Goal: Transaction & Acquisition: Purchase product/service

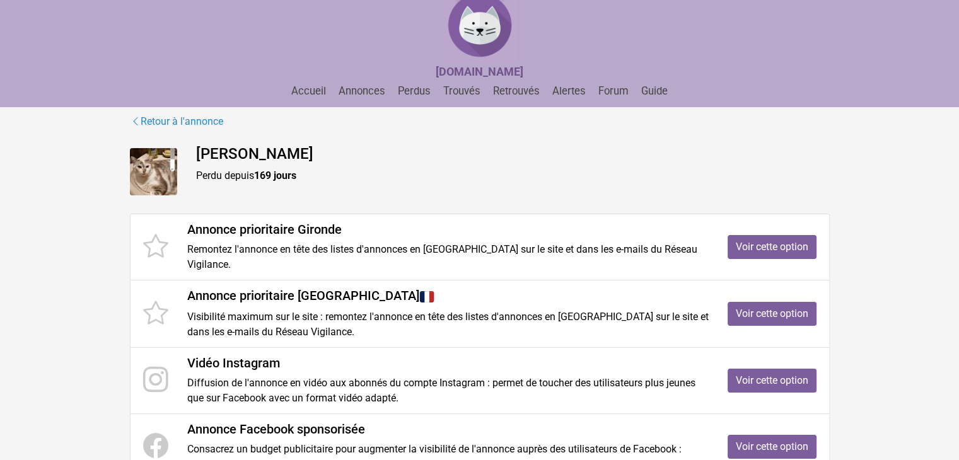
scroll to position [14, 0]
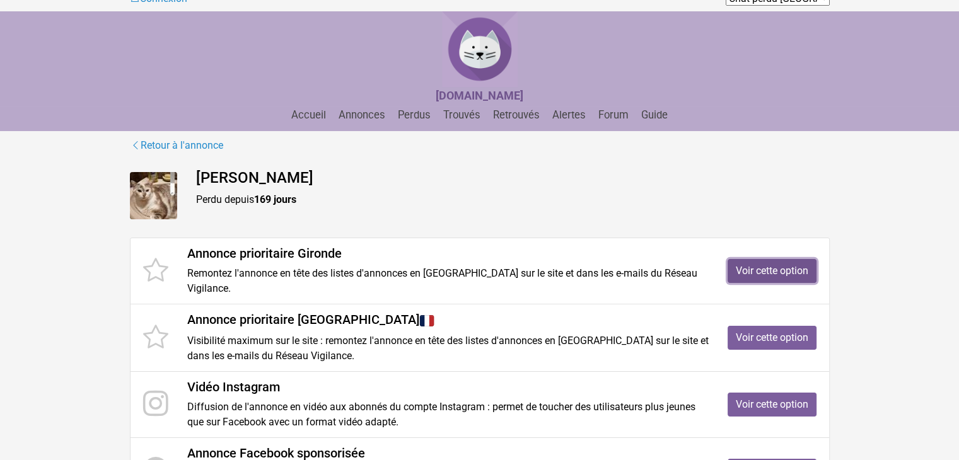
click at [775, 266] on link "Voir cette option" at bounding box center [772, 271] width 89 height 24
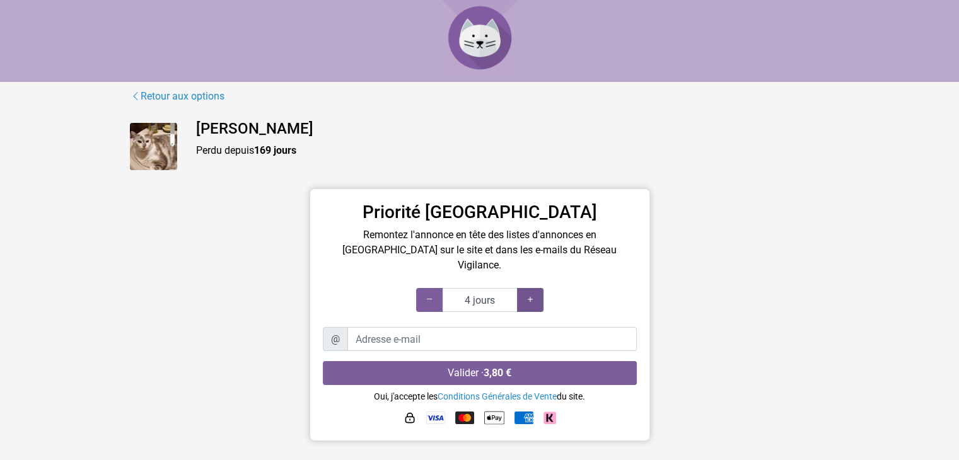
click at [530, 294] on icon at bounding box center [530, 300] width 10 height 12
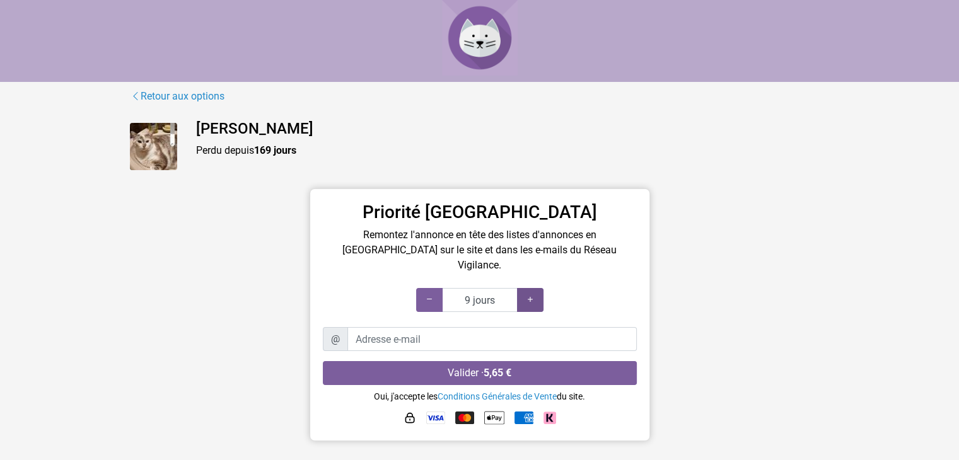
click at [530, 294] on icon at bounding box center [530, 300] width 10 height 12
type input "15 jours"
click at [530, 294] on icon at bounding box center [530, 300] width 10 height 12
